Goal: Navigation & Orientation: Find specific page/section

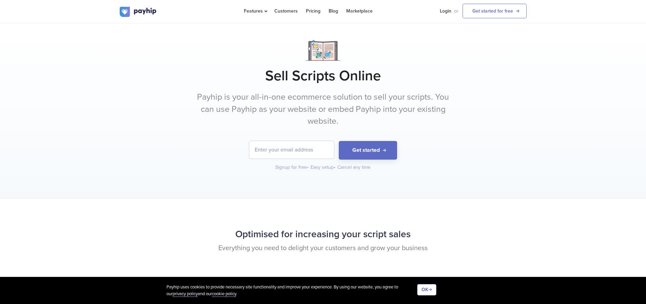
click at [387, 51] on div at bounding box center [323, 50] width 407 height 20
click at [375, 148] on button "Get started" at bounding box center [368, 150] width 58 height 19
click at [366, 11] on link "Marketplace" at bounding box center [359, 11] width 26 height 22
